Goal: Information Seeking & Learning: Learn about a topic

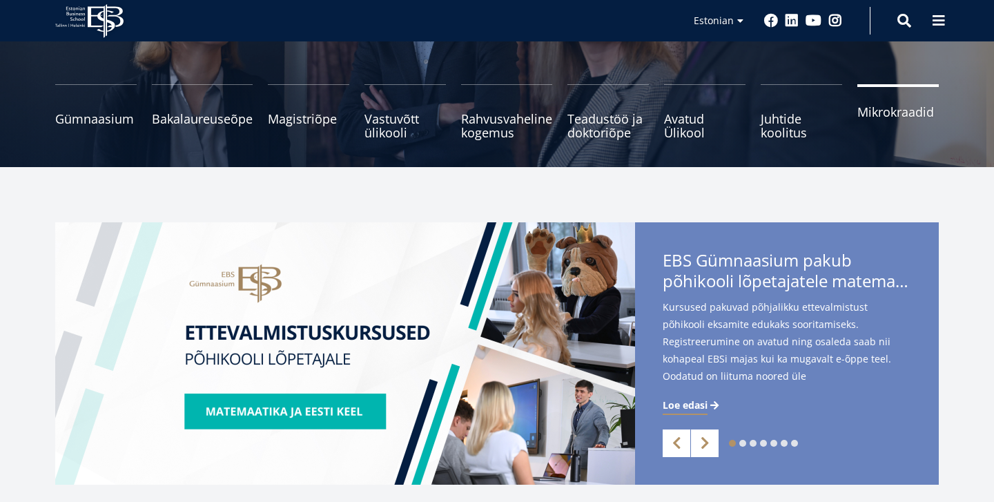
scroll to position [166, 0]
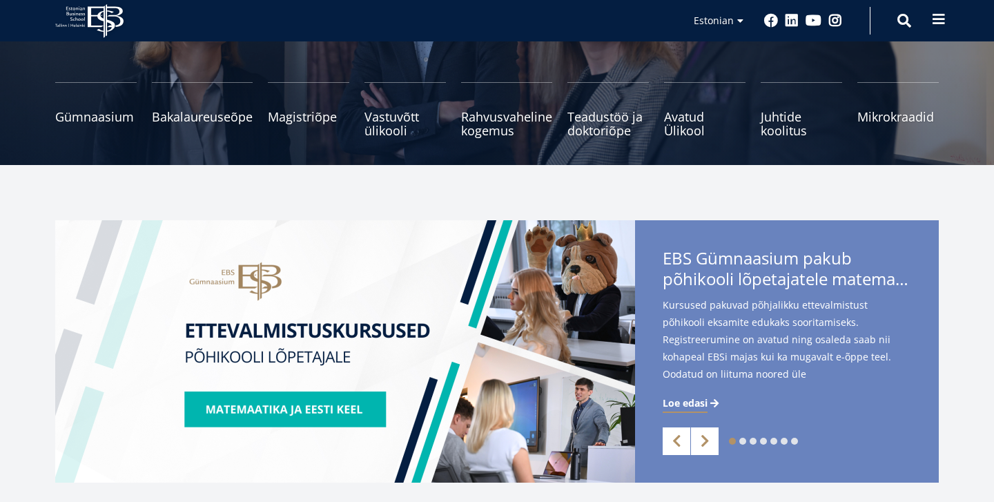
click at [933, 17] on span at bounding box center [939, 19] width 14 height 14
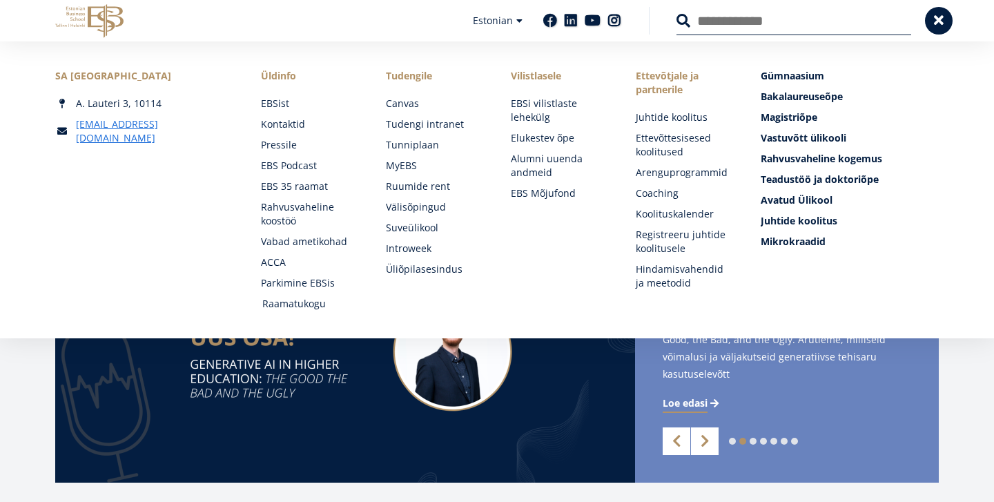
click at [271, 302] on link "Raamatukogu" at bounding box center [310, 304] width 97 height 14
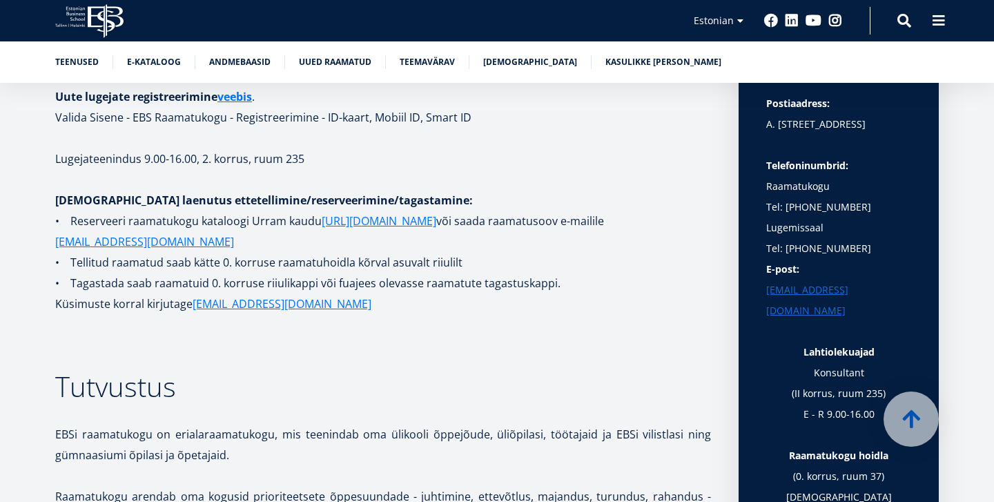
scroll to position [322, 0]
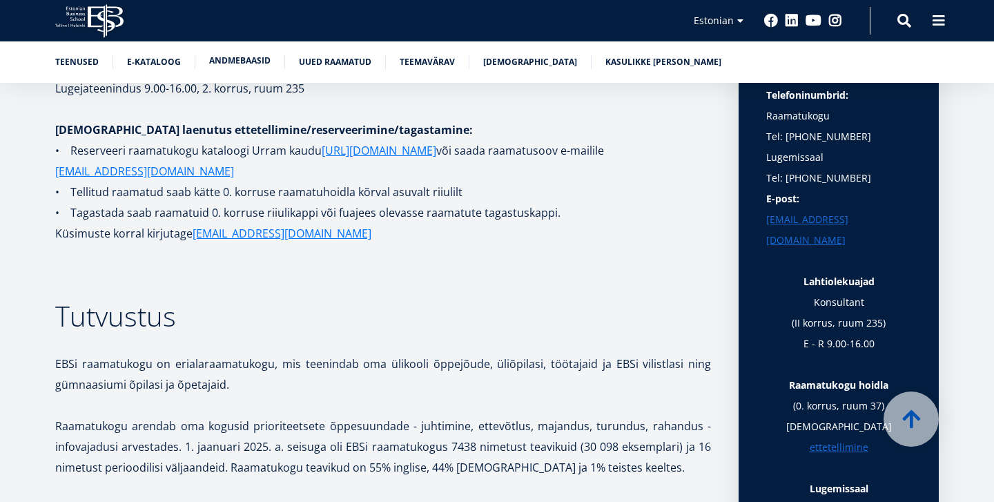
click at [235, 64] on link "Andmebaasid" at bounding box center [239, 61] width 61 height 14
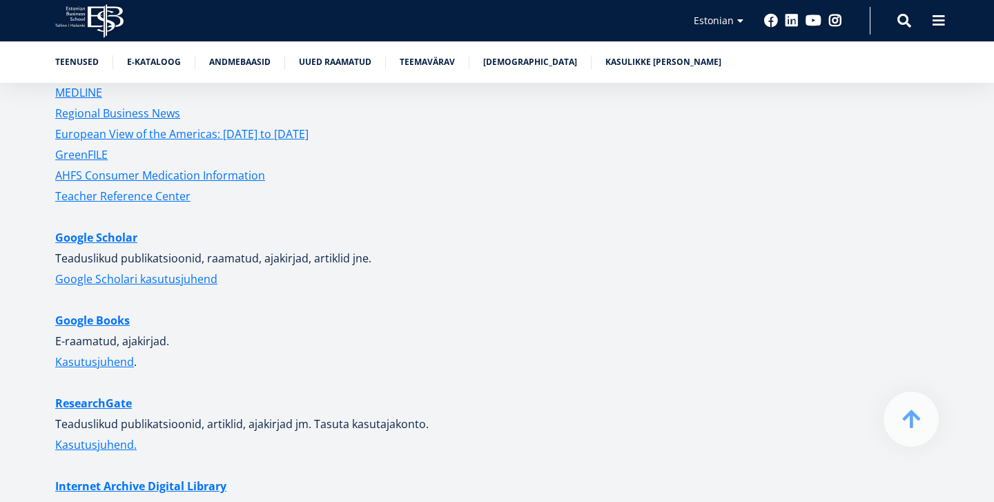
scroll to position [3367, 0]
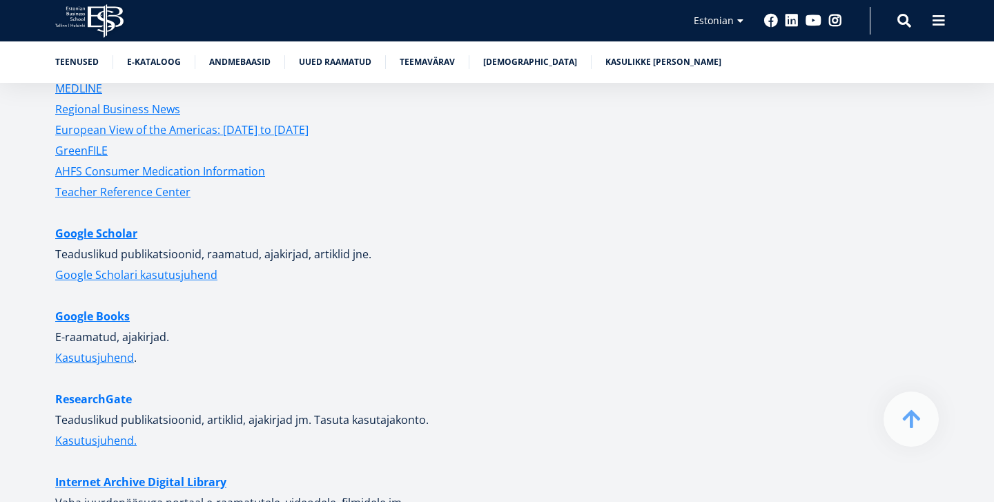
click at [70, 389] on link "ResearchGate" at bounding box center [93, 399] width 77 height 21
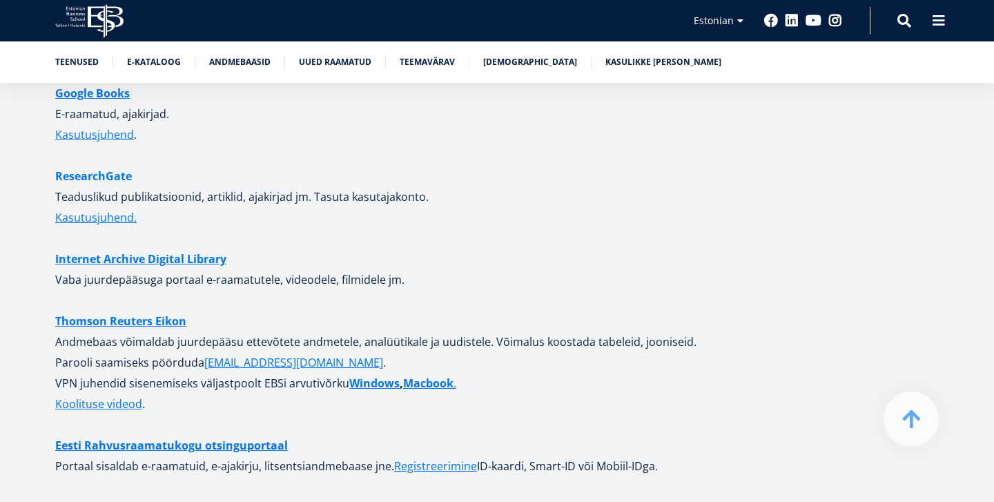
scroll to position [3611, 0]
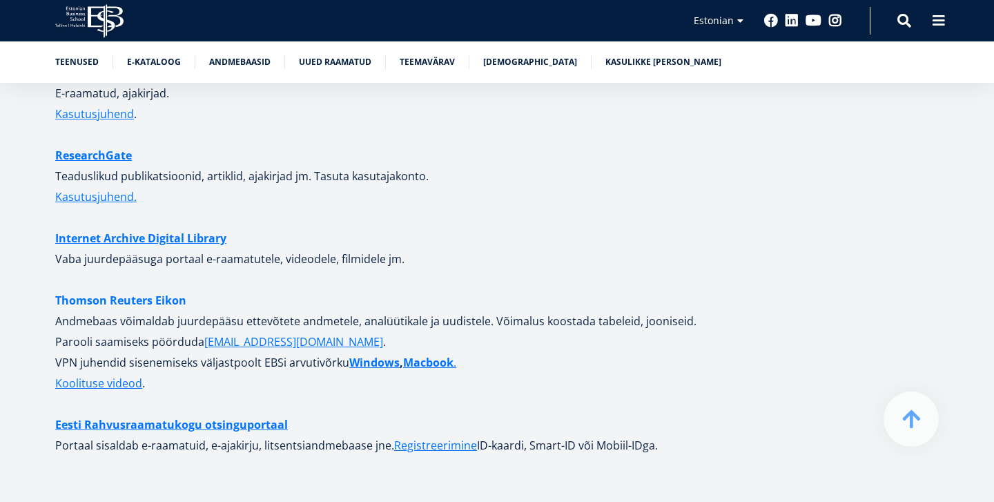
click at [115, 294] on link "Thomson Reuters Eikon" at bounding box center [120, 300] width 131 height 21
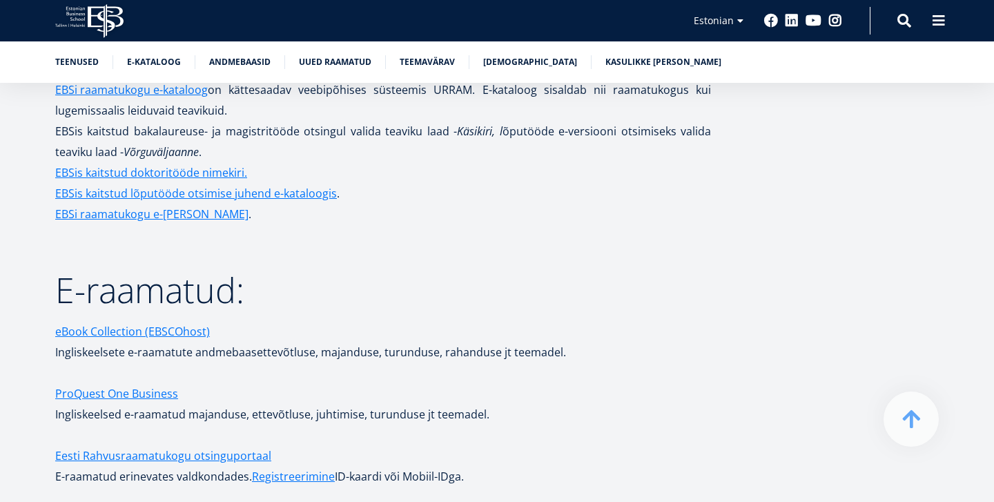
scroll to position [2091, 0]
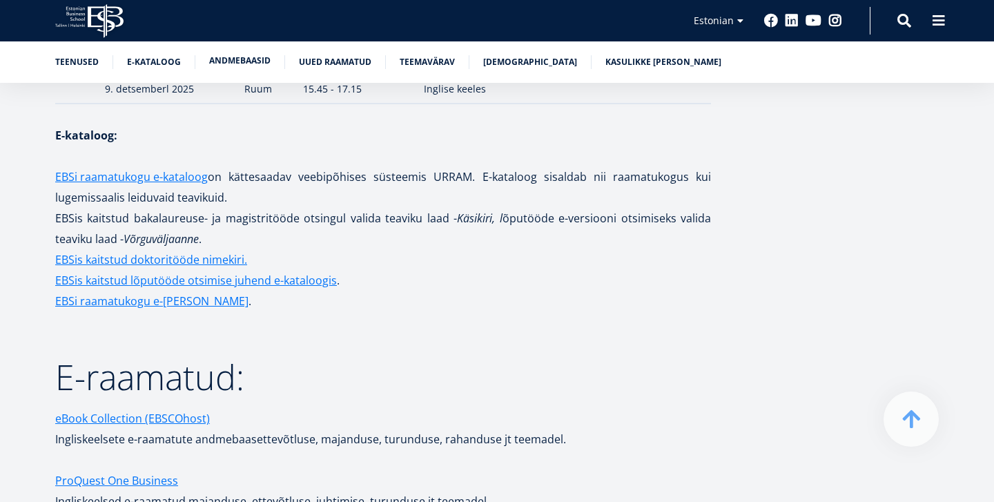
click at [251, 61] on link "Andmebaasid" at bounding box center [239, 61] width 61 height 14
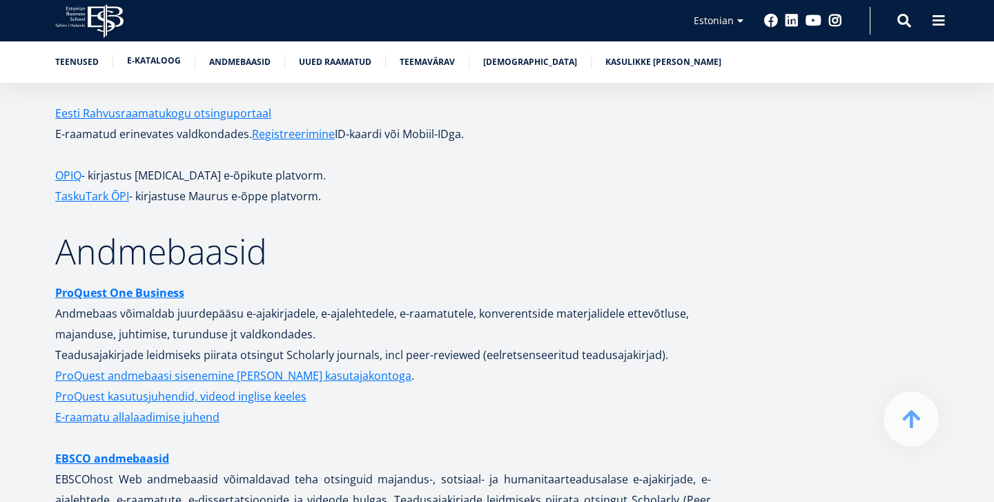
click at [144, 59] on link "E-kataloog" at bounding box center [154, 61] width 54 height 14
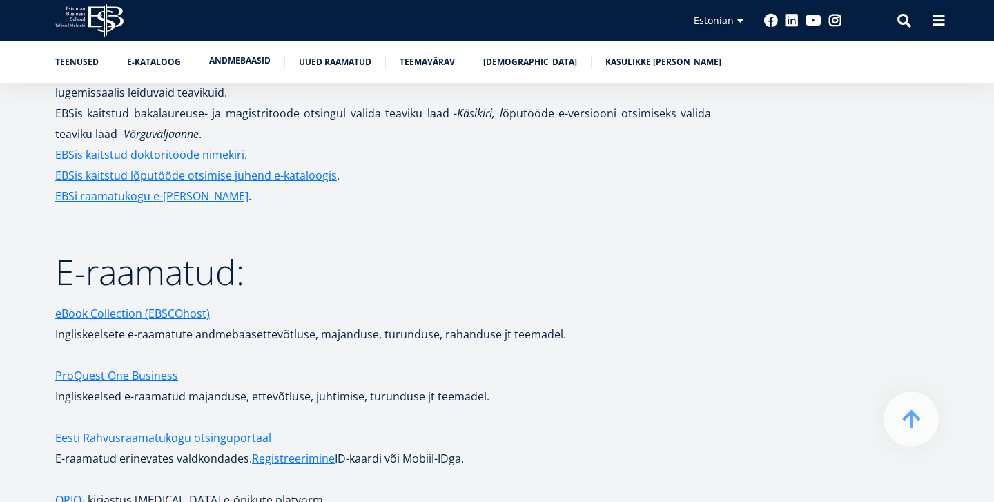
click at [223, 64] on link "Andmebaasid" at bounding box center [239, 61] width 61 height 14
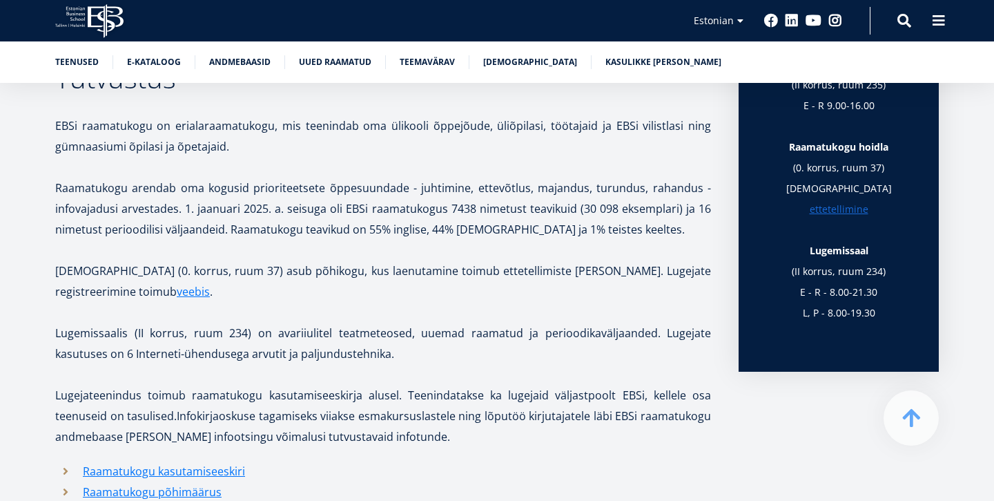
scroll to position [559, 0]
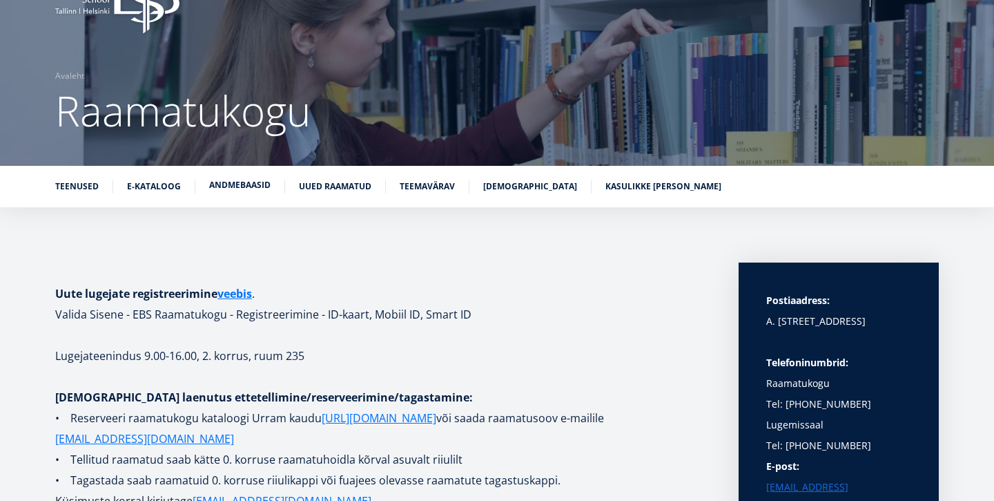
click at [237, 189] on link "Andmebaasid" at bounding box center [239, 185] width 61 height 14
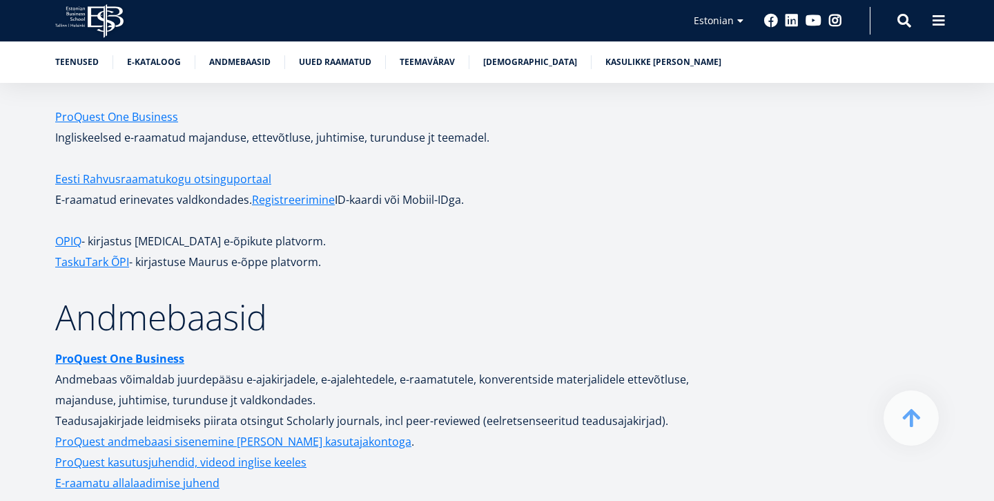
scroll to position [2453, 0]
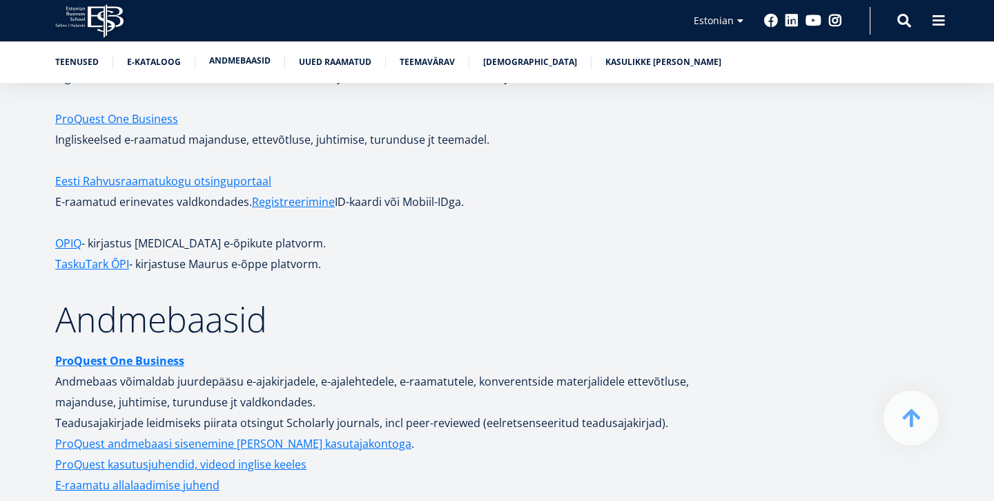
click at [242, 64] on link "Andmebaasid" at bounding box center [239, 61] width 61 height 14
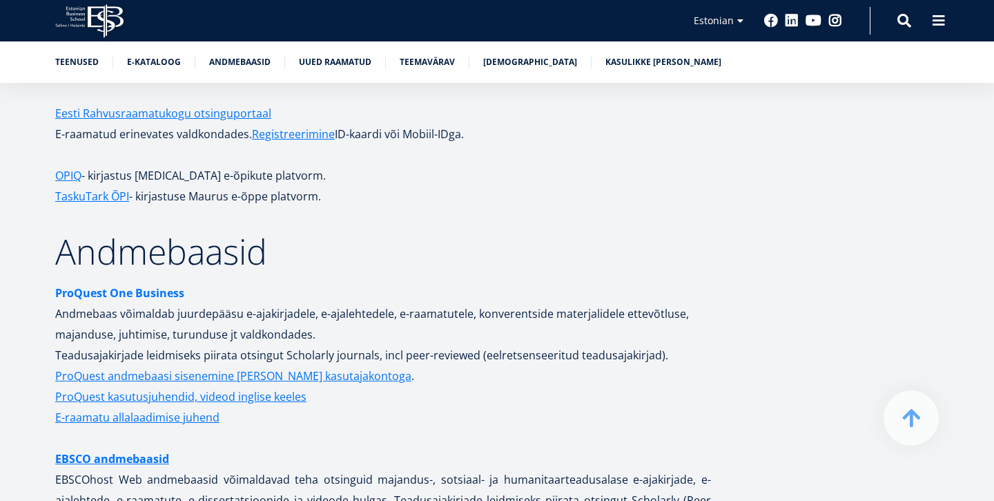
click at [147, 285] on strong "ProQuest One Business" at bounding box center [119, 292] width 129 height 15
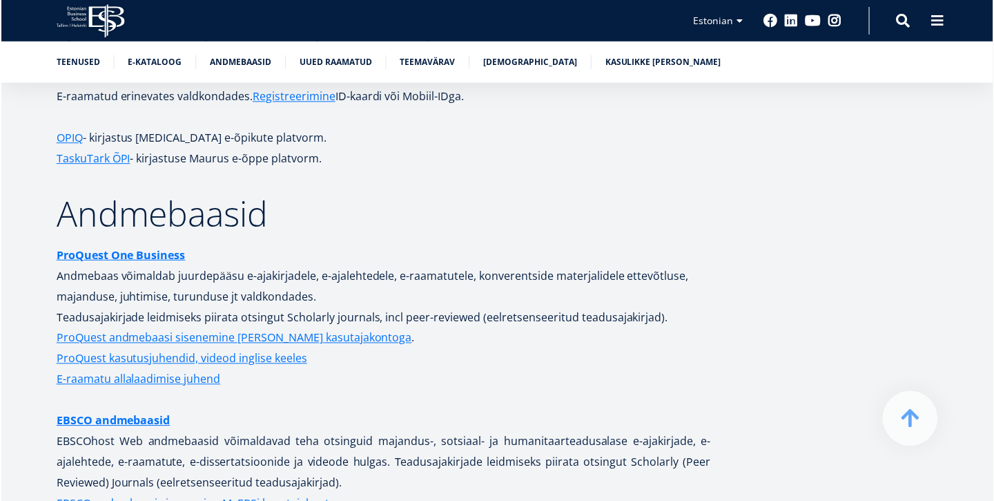
scroll to position [2559, 0]
click at [132, 409] on link "EBSCO andmebaasid" at bounding box center [112, 419] width 114 height 21
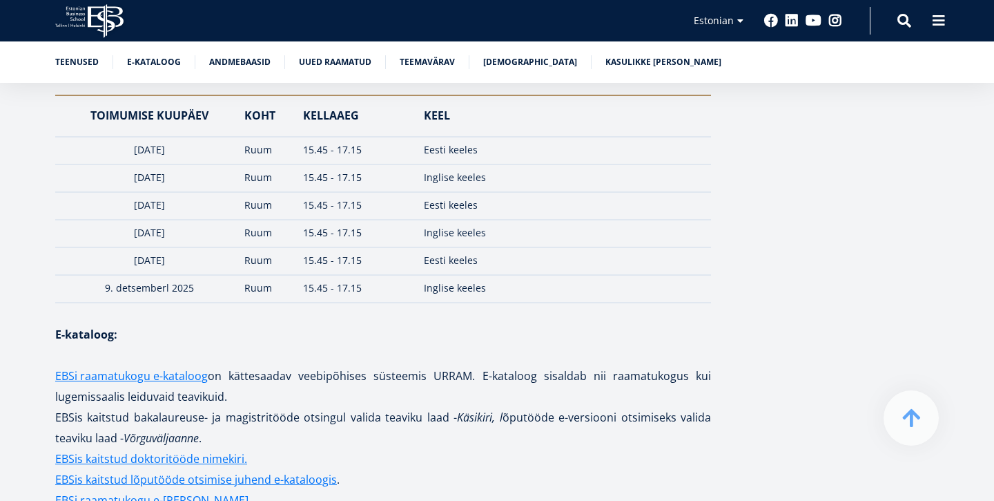
scroll to position [1887, 0]
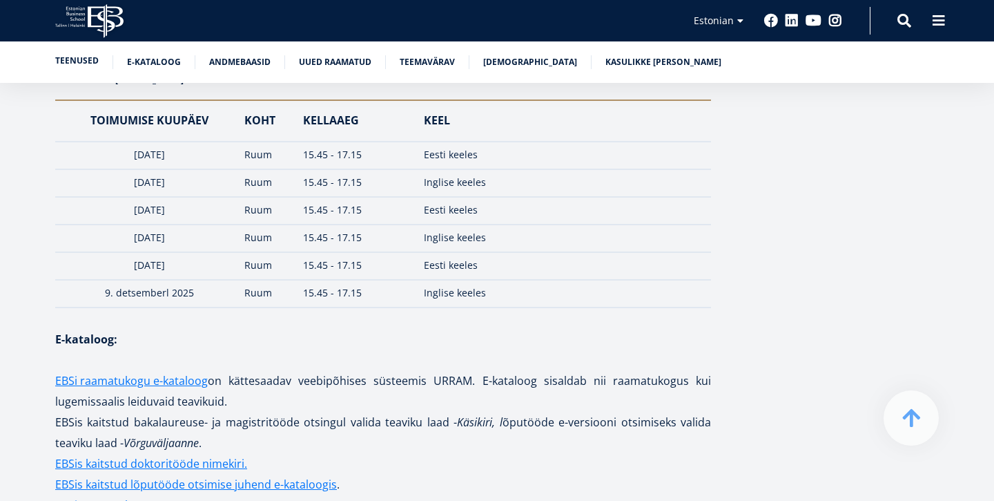
click at [84, 65] on link "Teenused" at bounding box center [77, 61] width 44 height 14
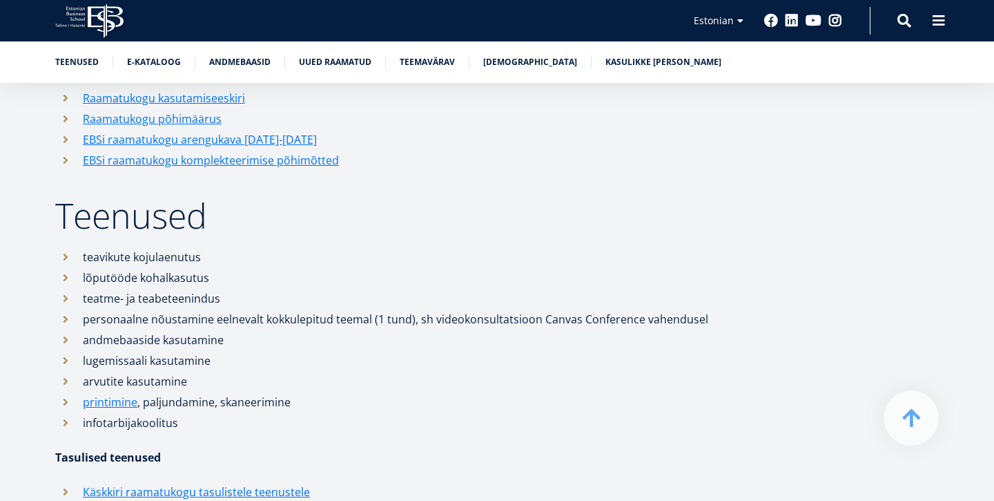
scroll to position [888, 0]
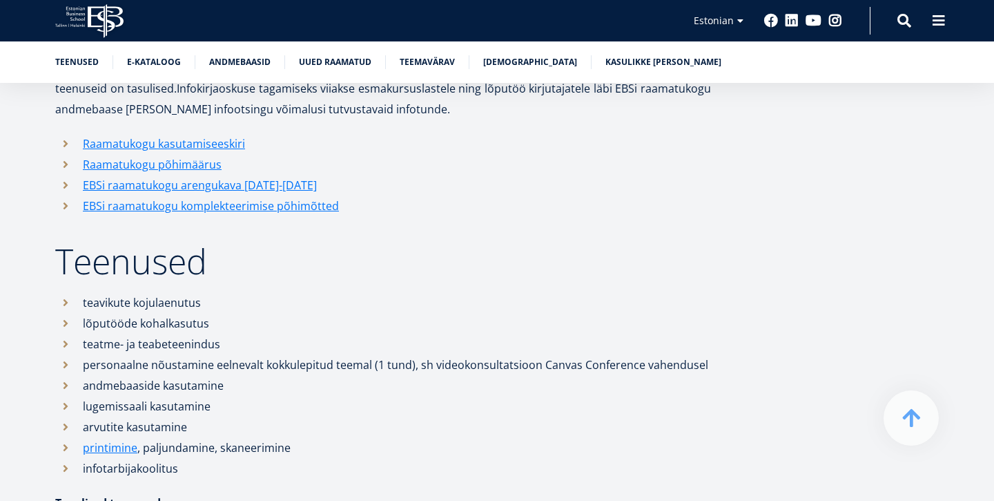
click at [153, 55] on div "Teenused E-kataloog Andmebaasid Uued raamatud Teemavärav Raamatunäitused Kasuli…" at bounding box center [497, 61] width 994 height 41
click at [145, 66] on link "E-kataloog" at bounding box center [154, 61] width 54 height 14
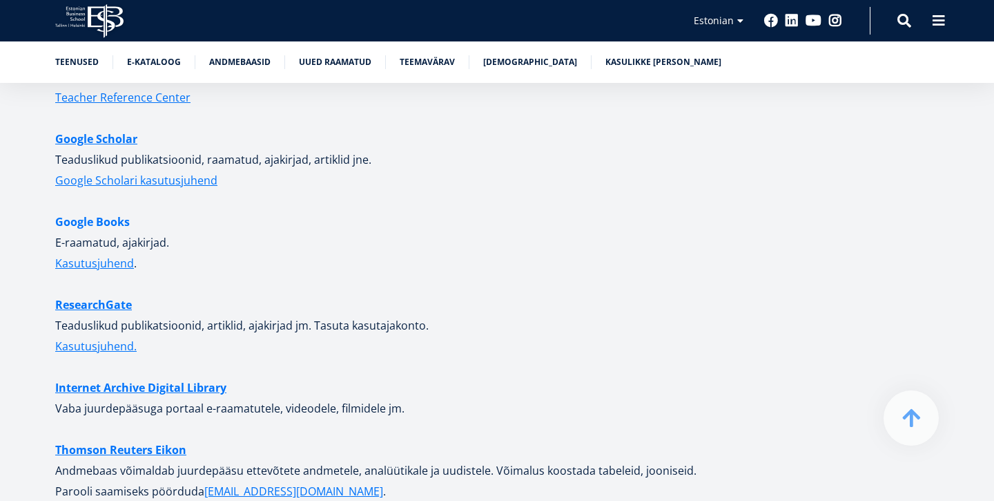
scroll to position [3469, 0]
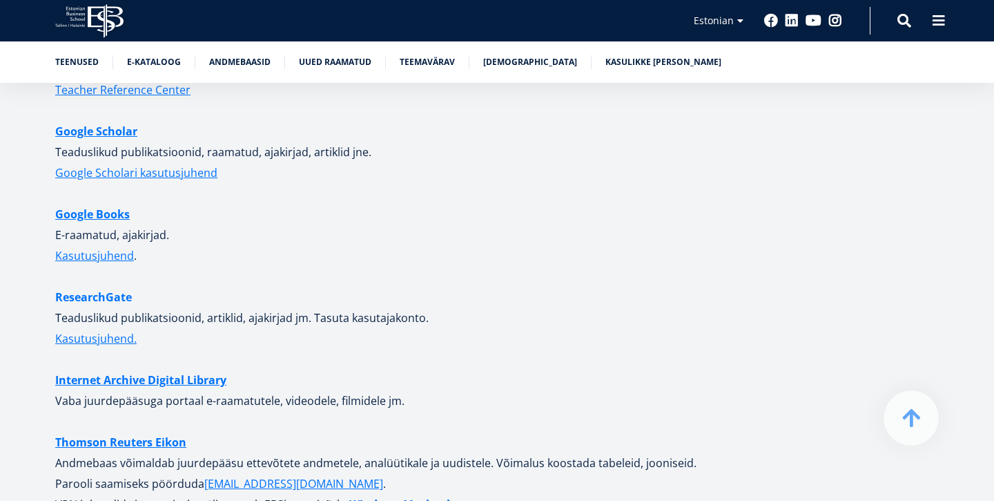
click at [108, 287] on link "ResearchGate" at bounding box center [93, 297] width 77 height 21
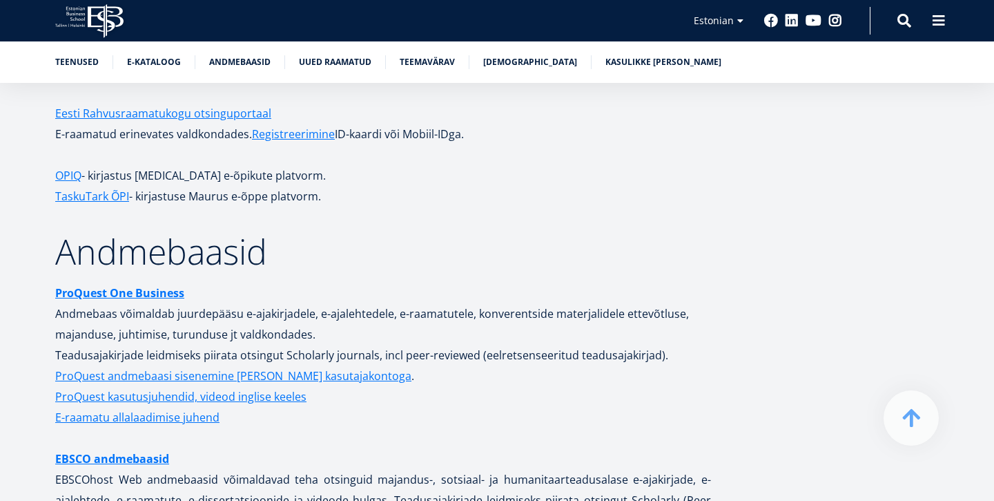
scroll to position [2448, 0]
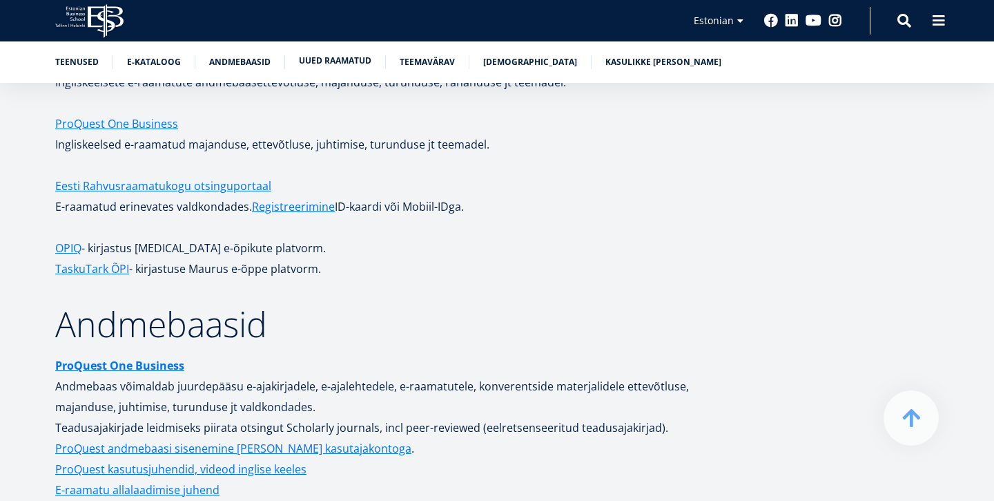
click at [324, 58] on link "Uued raamatud" at bounding box center [335, 61] width 73 height 14
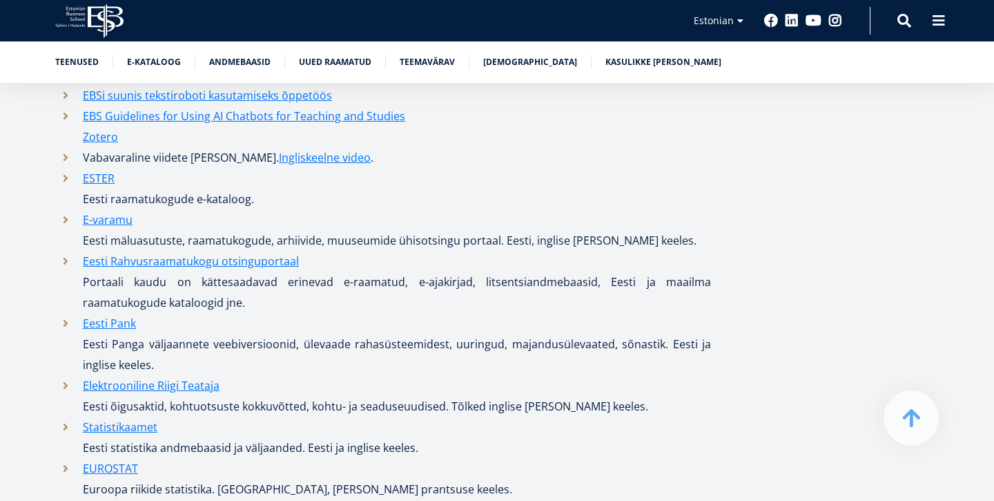
scroll to position [6763, 0]
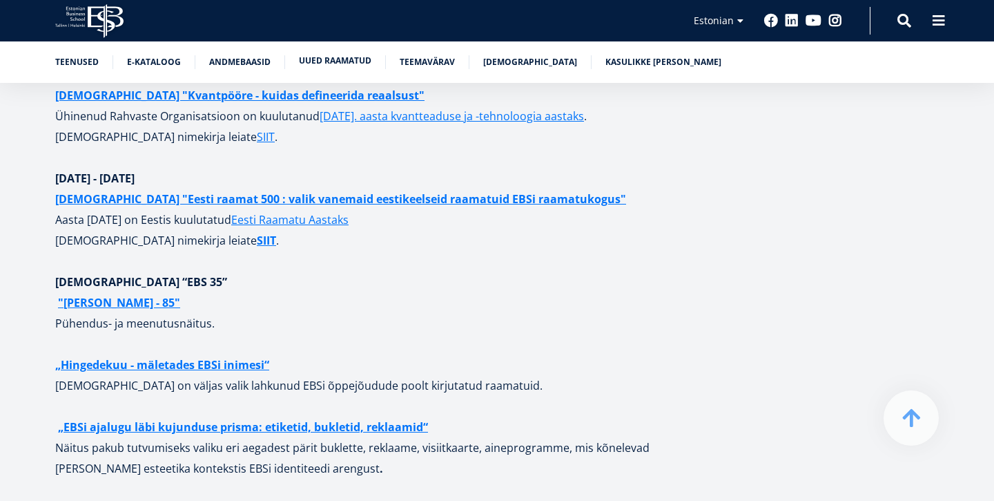
click at [320, 56] on link "Uued raamatud" at bounding box center [335, 61] width 73 height 14
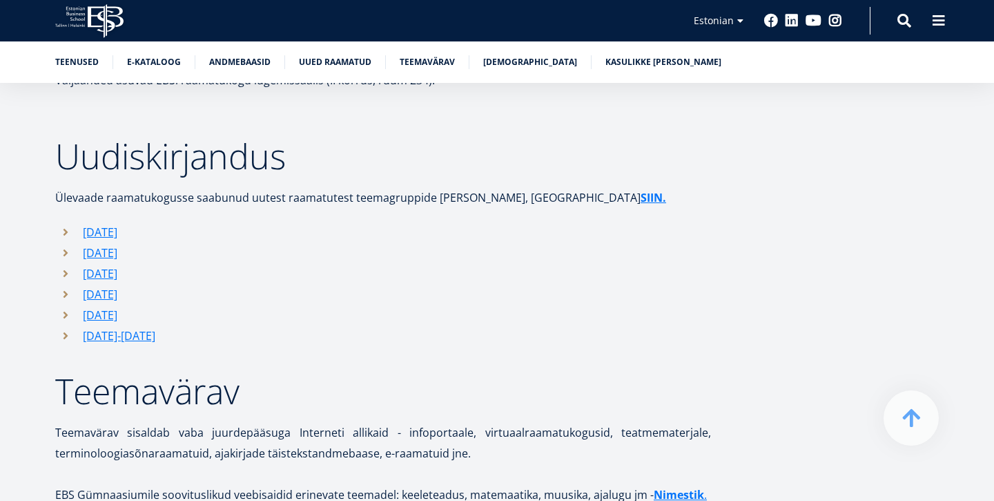
scroll to position [4196, 0]
click at [163, 64] on link "E-kataloog" at bounding box center [154, 61] width 54 height 14
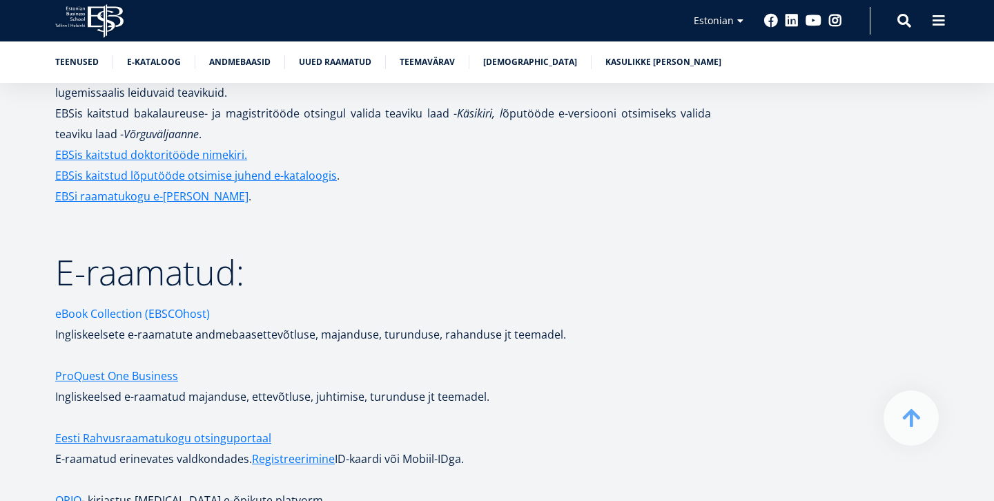
click at [134, 303] on link "eBook Collection (EBSCOhost)" at bounding box center [132, 313] width 155 height 21
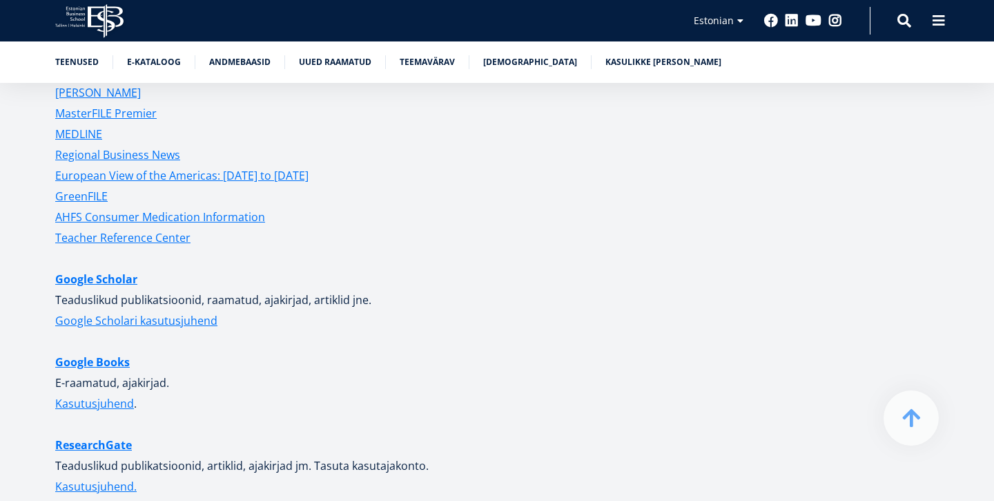
scroll to position [3329, 0]
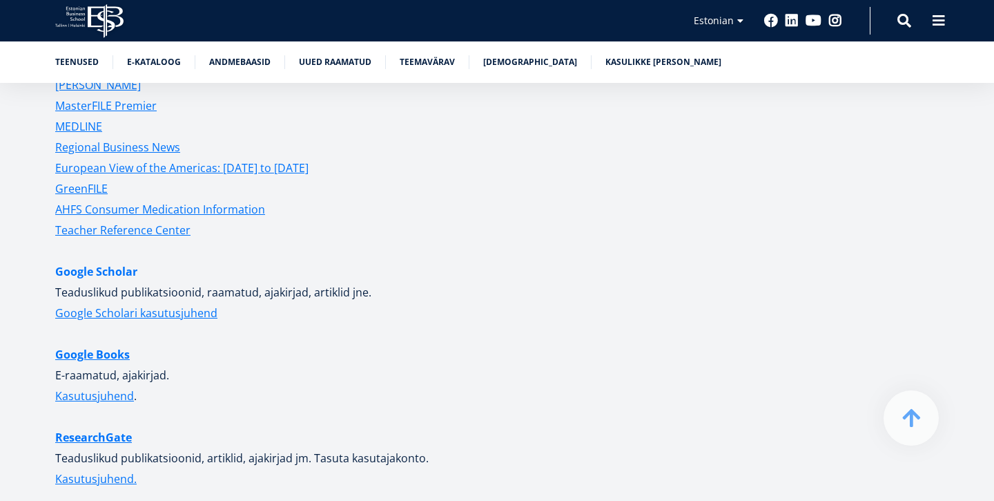
click at [125, 261] on link "Google Scholar" at bounding box center [96, 271] width 82 height 21
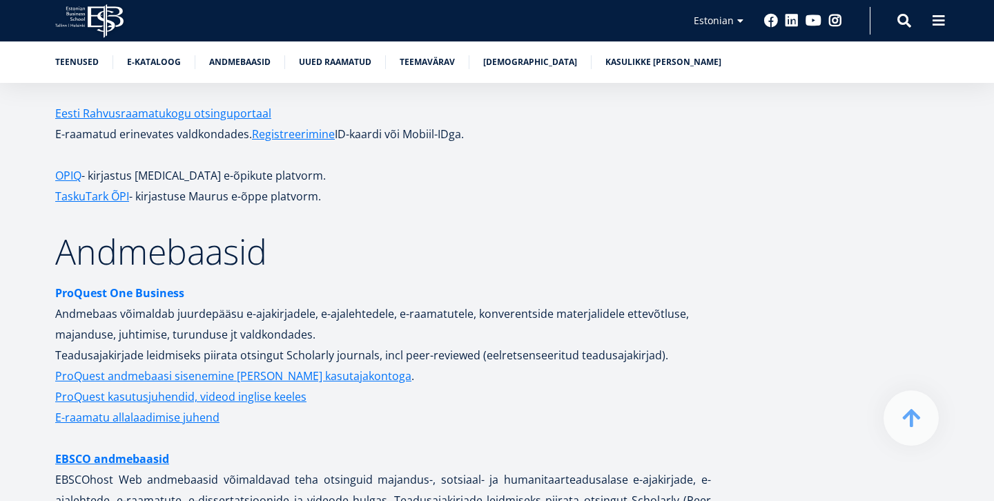
click at [155, 285] on strong "ProQuest One Business" at bounding box center [119, 292] width 129 height 15
